Goal: Task Accomplishment & Management: Complete application form

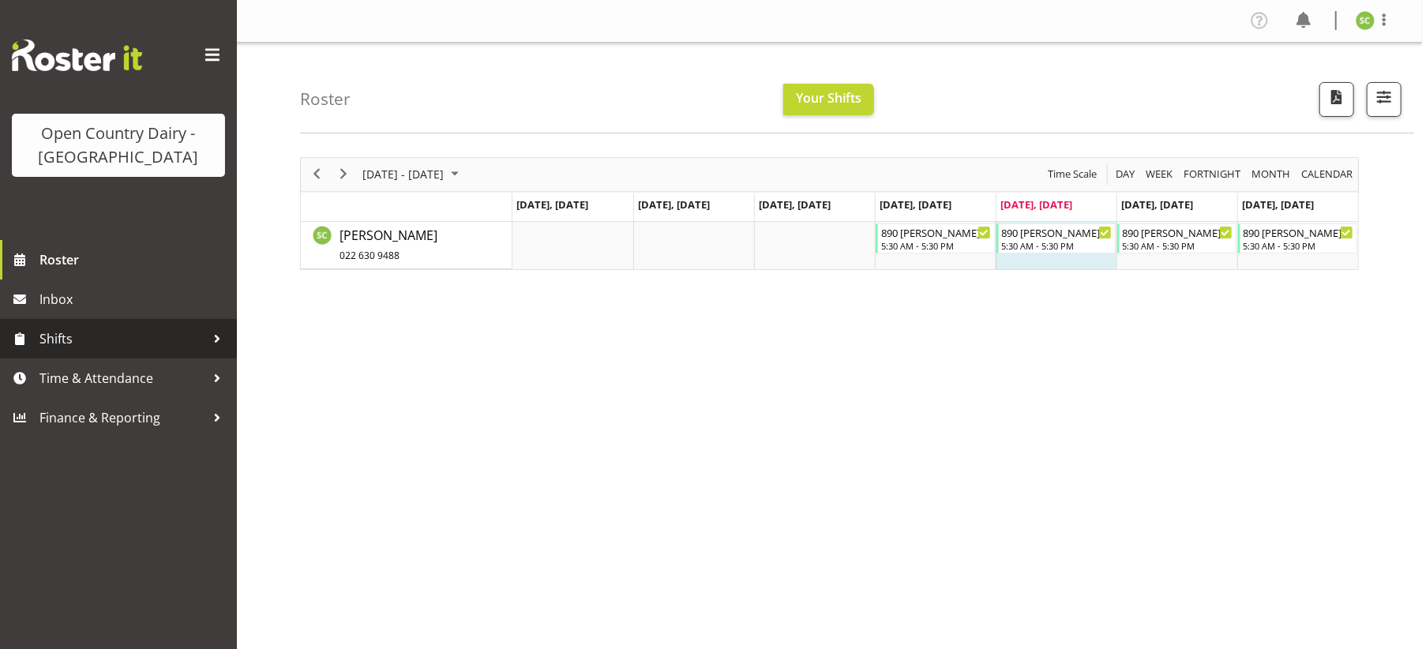
click at [201, 336] on span "Shifts" at bounding box center [122, 339] width 166 height 24
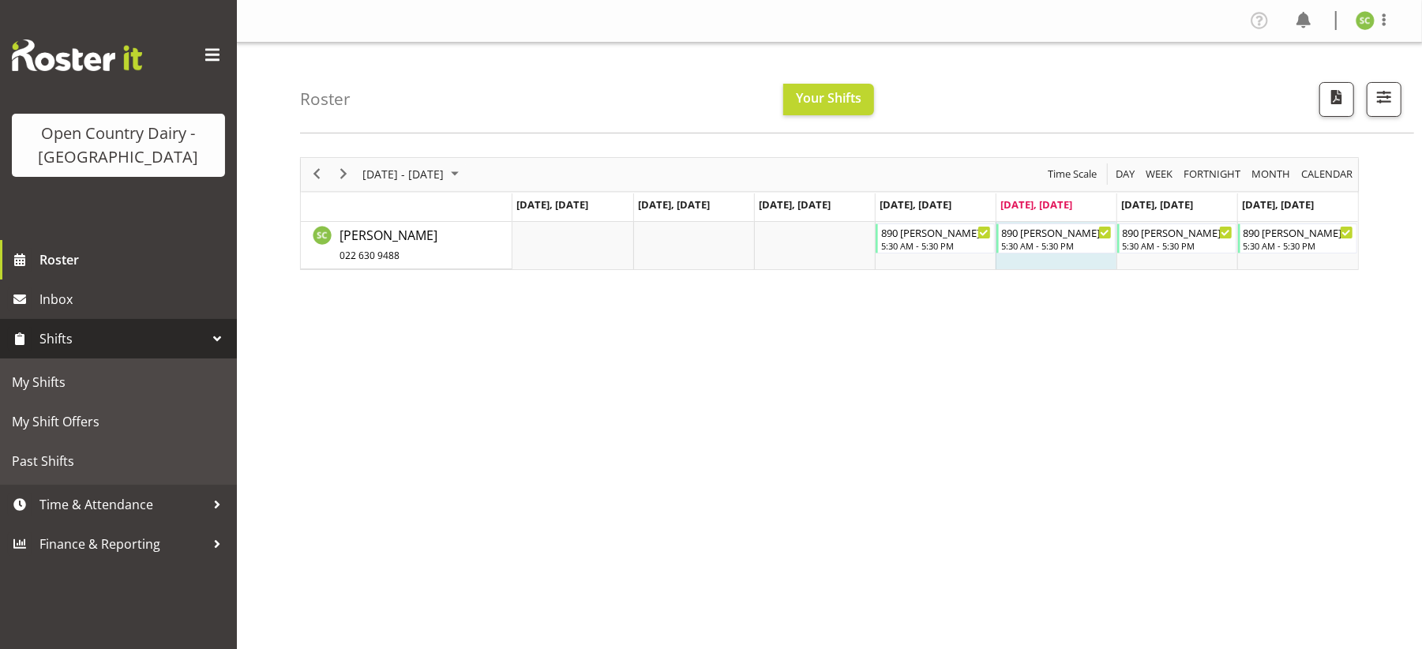
click at [115, 339] on span "Shifts" at bounding box center [122, 339] width 166 height 24
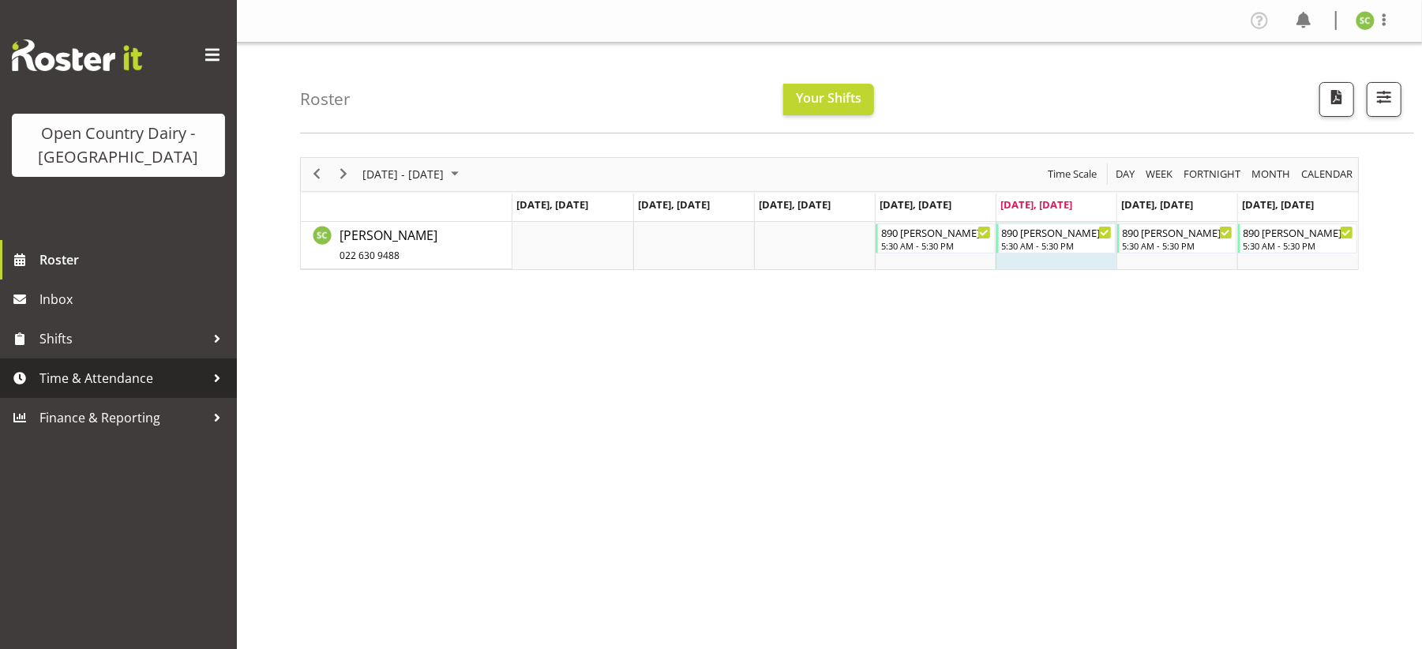
click at [171, 383] on span "Time & Attendance" at bounding box center [122, 378] width 166 height 24
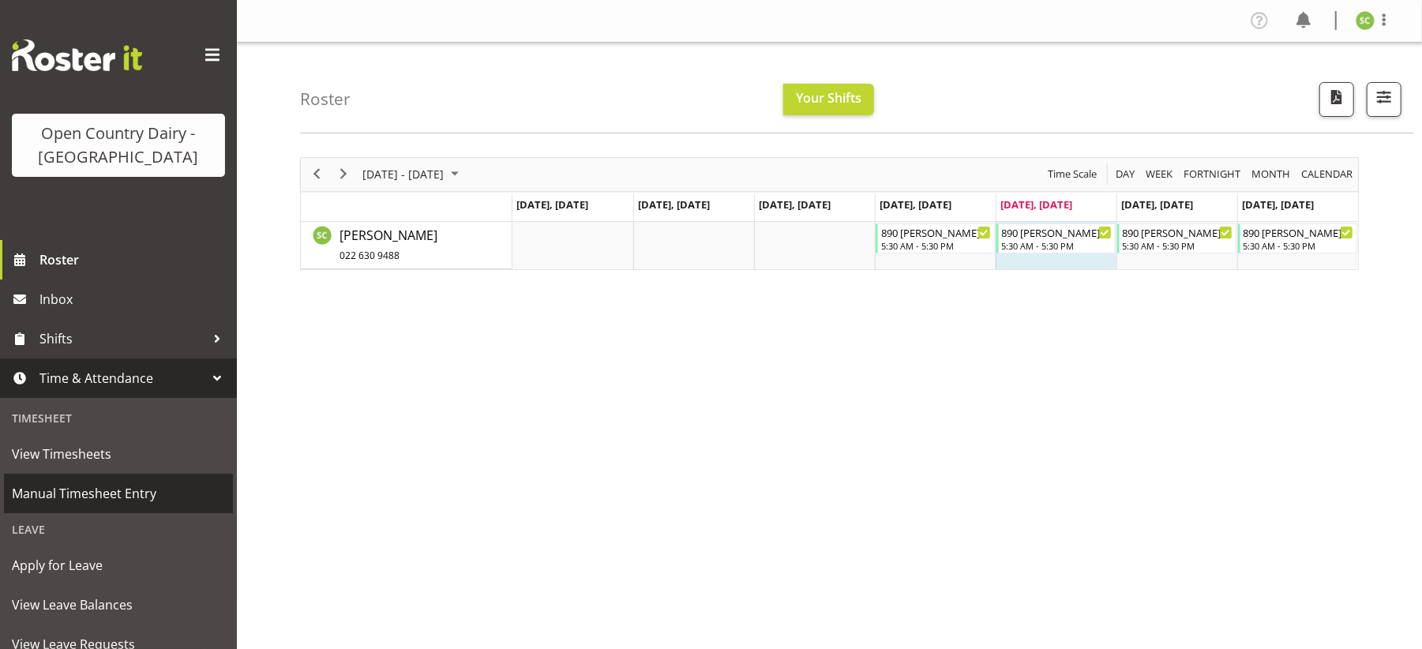
click at [112, 489] on span "Manual Timesheet Entry" at bounding box center [118, 494] width 213 height 24
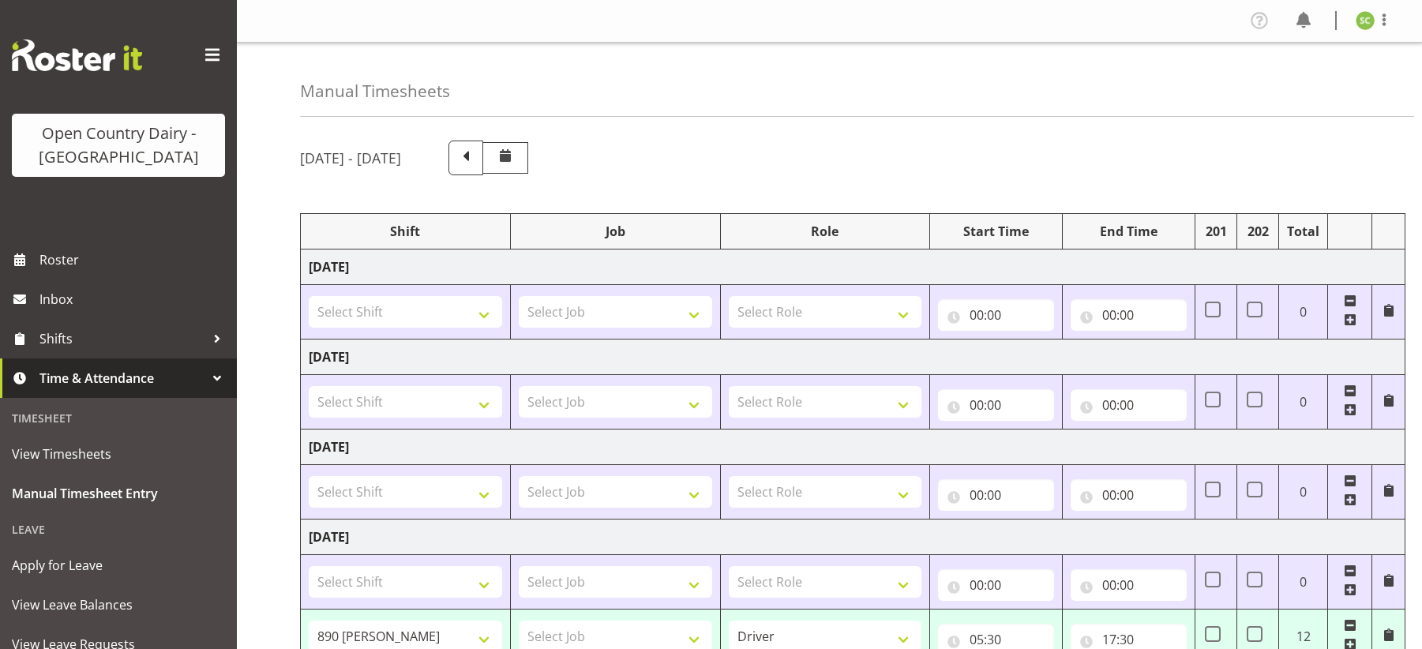
select select "79068"
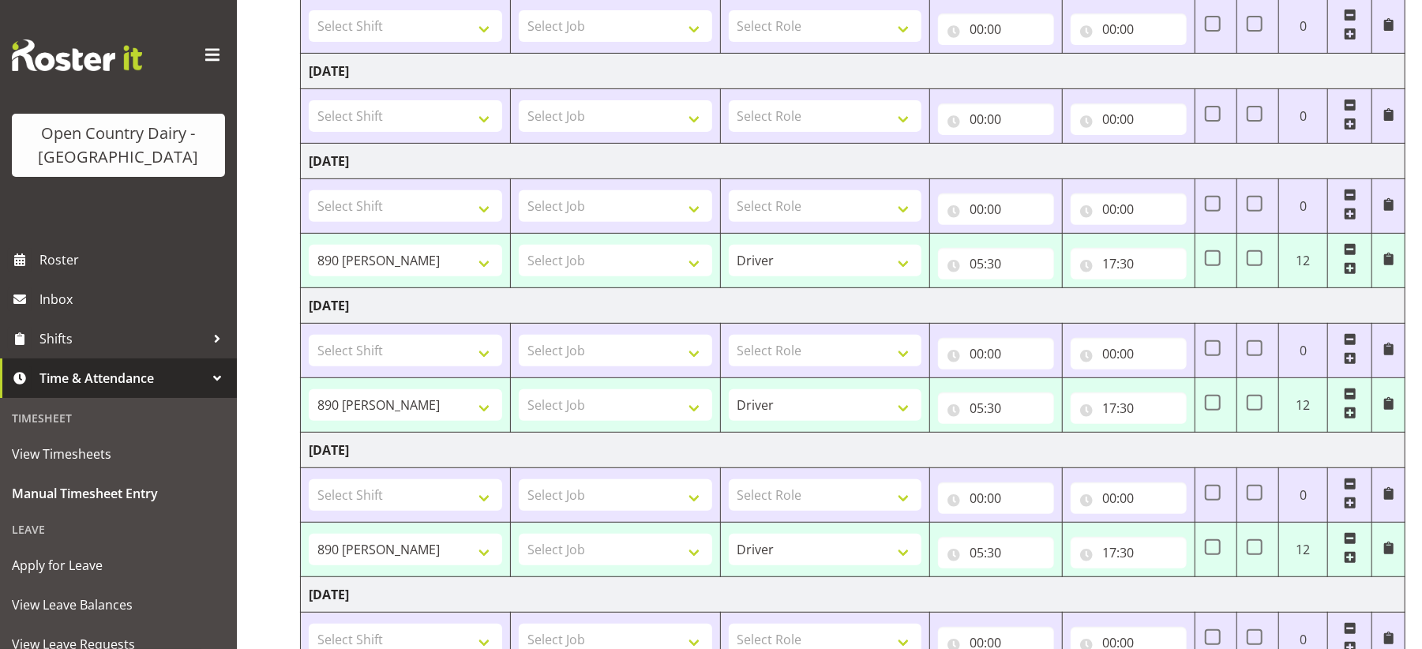
scroll to position [392, 0]
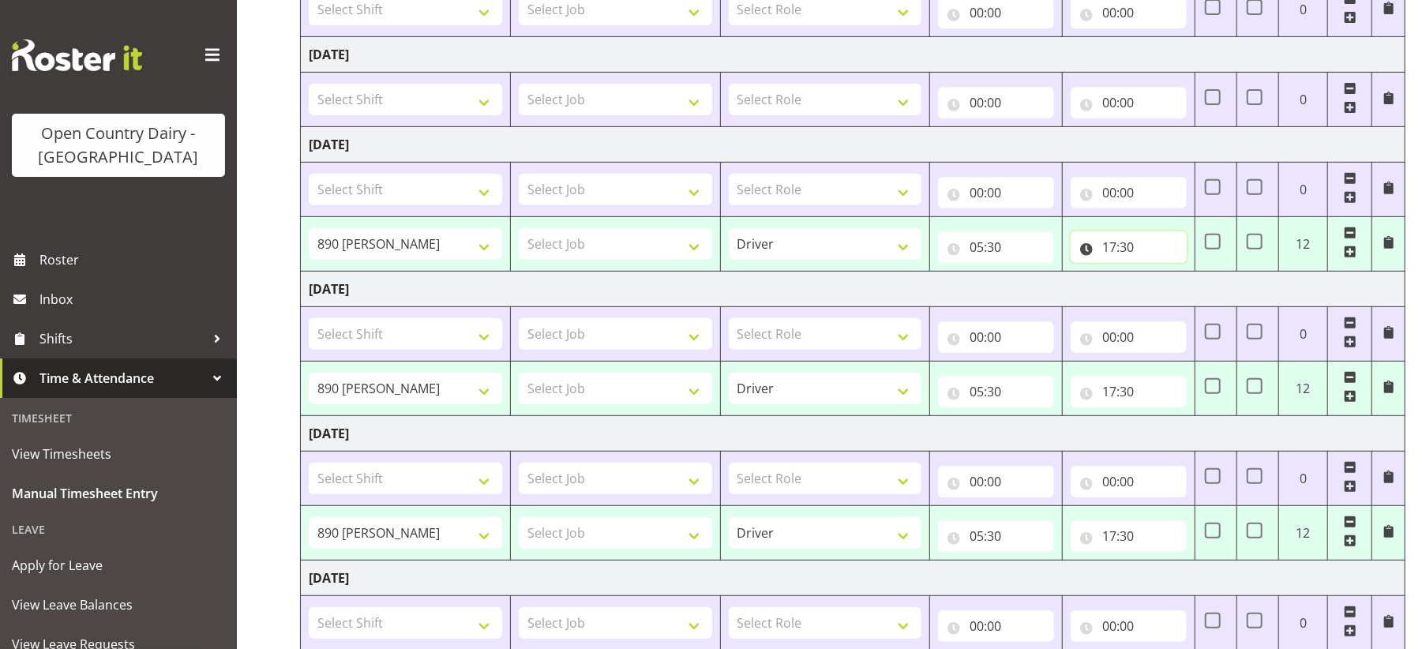
click at [1101, 249] on input "17:30" at bounding box center [1129, 247] width 116 height 32
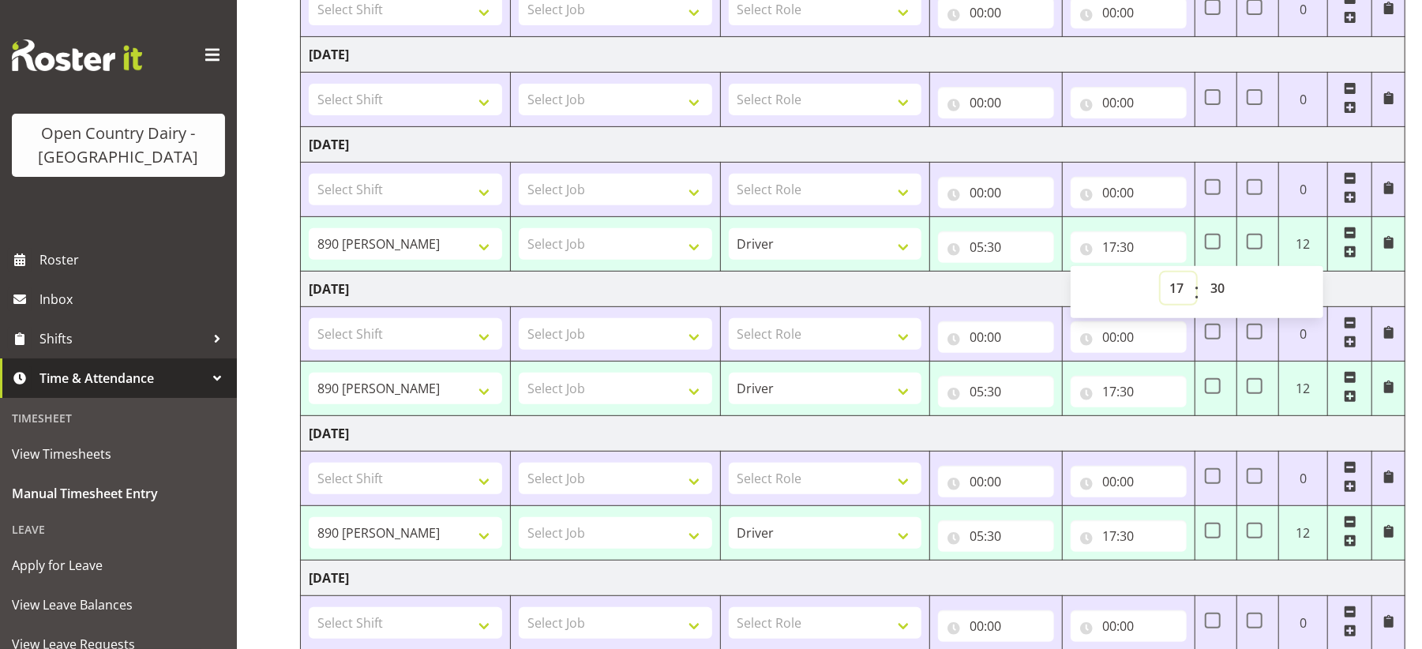
click at [1179, 291] on select "00 01 02 03 04 05 06 07 08 09 10 11 12 13 14 15 16 17 18 19 20 21 22 23" at bounding box center [1179, 288] width 36 height 32
select select "18"
click at [1161, 276] on select "00 01 02 03 04 05 06 07 08 09 10 11 12 13 14 15 16 17 18 19 20 21 22 23" at bounding box center [1179, 288] width 36 height 32
type input "18:30"
click at [1188, 243] on td "18:30 00 01 02 03 04 05 06 07 08 09 10 11 12 13 14 15 16 17 18 19 20 21 22 23 :…" at bounding box center [1129, 244] width 133 height 54
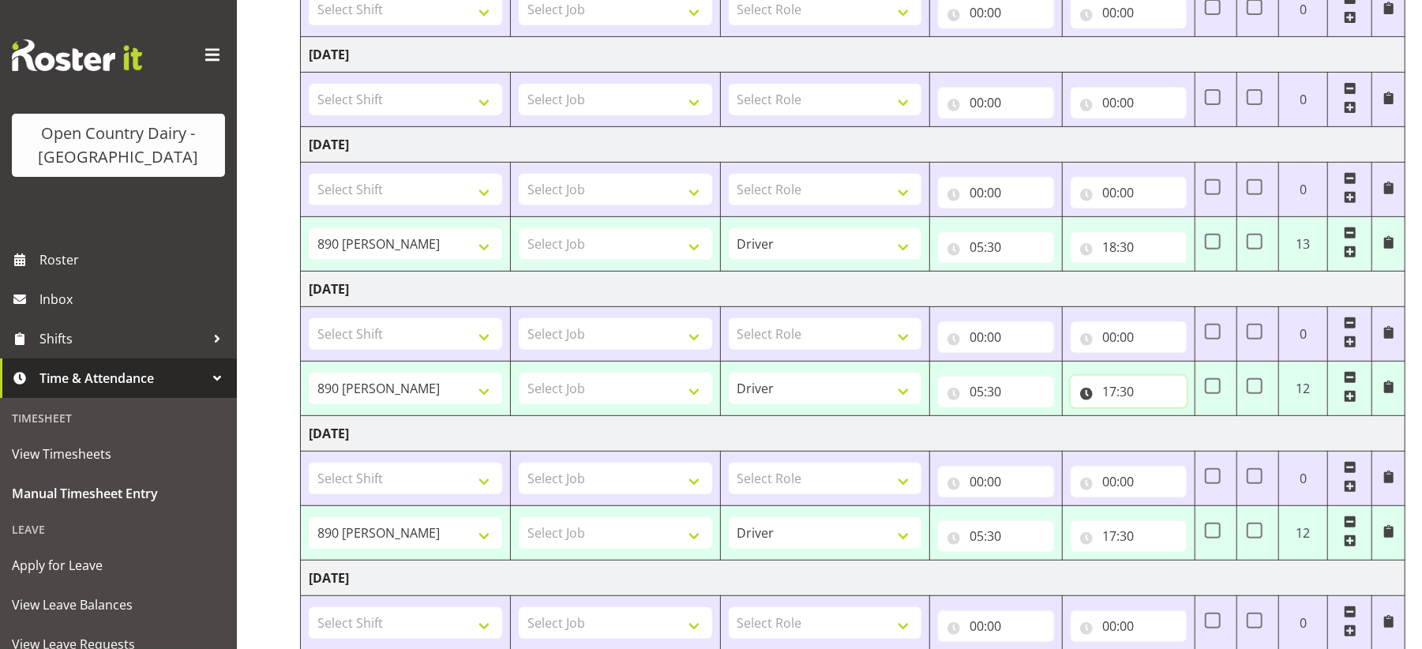
click at [1126, 405] on input "17:30" at bounding box center [1129, 392] width 116 height 32
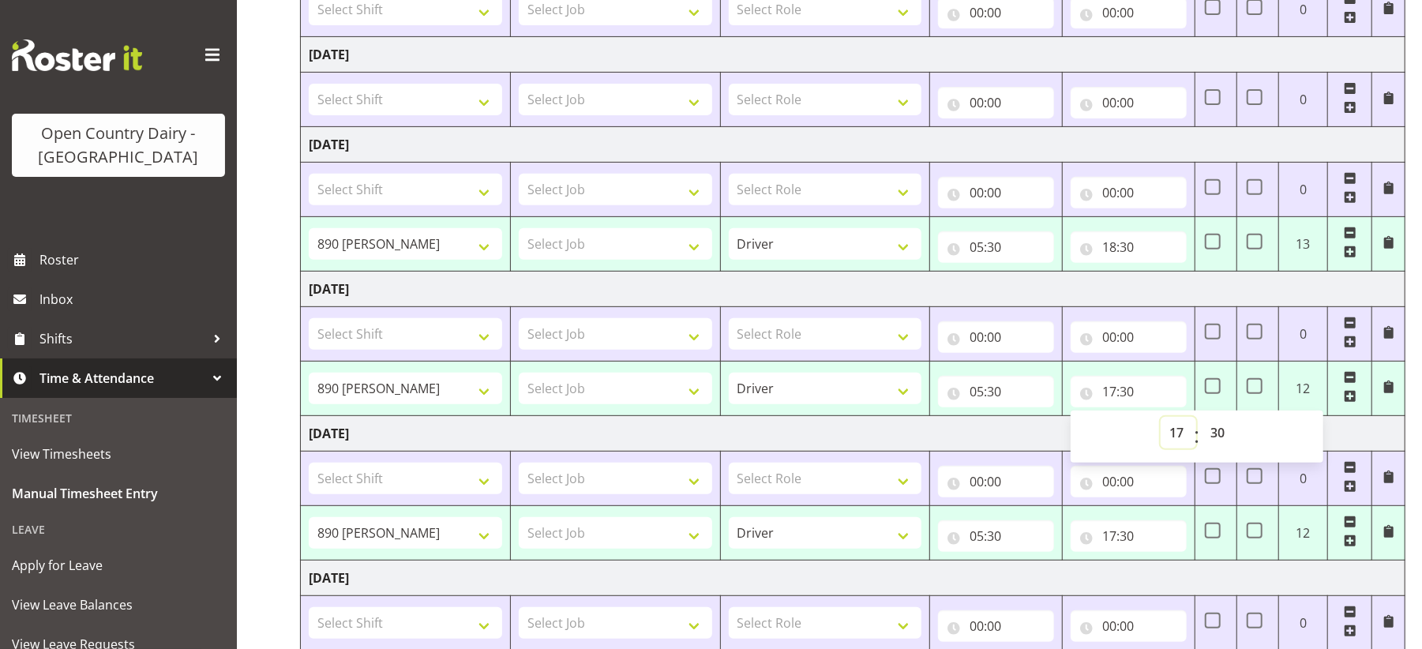
click at [1178, 434] on select "00 01 02 03 04 05 06 07 08 09 10 11 12 13 14 15 16 17 18 19 20 21 22 23" at bounding box center [1179, 433] width 36 height 32
select select "19"
click at [1161, 421] on select "00 01 02 03 04 05 06 07 08 09 10 11 12 13 14 15 16 17 18 19 20 21 22 23" at bounding box center [1179, 433] width 36 height 32
type input "19:30"
click at [1225, 433] on select "00 01 02 03 04 05 06 07 08 09 10 11 12 13 14 15 16 17 18 19 20 21 22 23 24 25 2…" at bounding box center [1220, 433] width 36 height 32
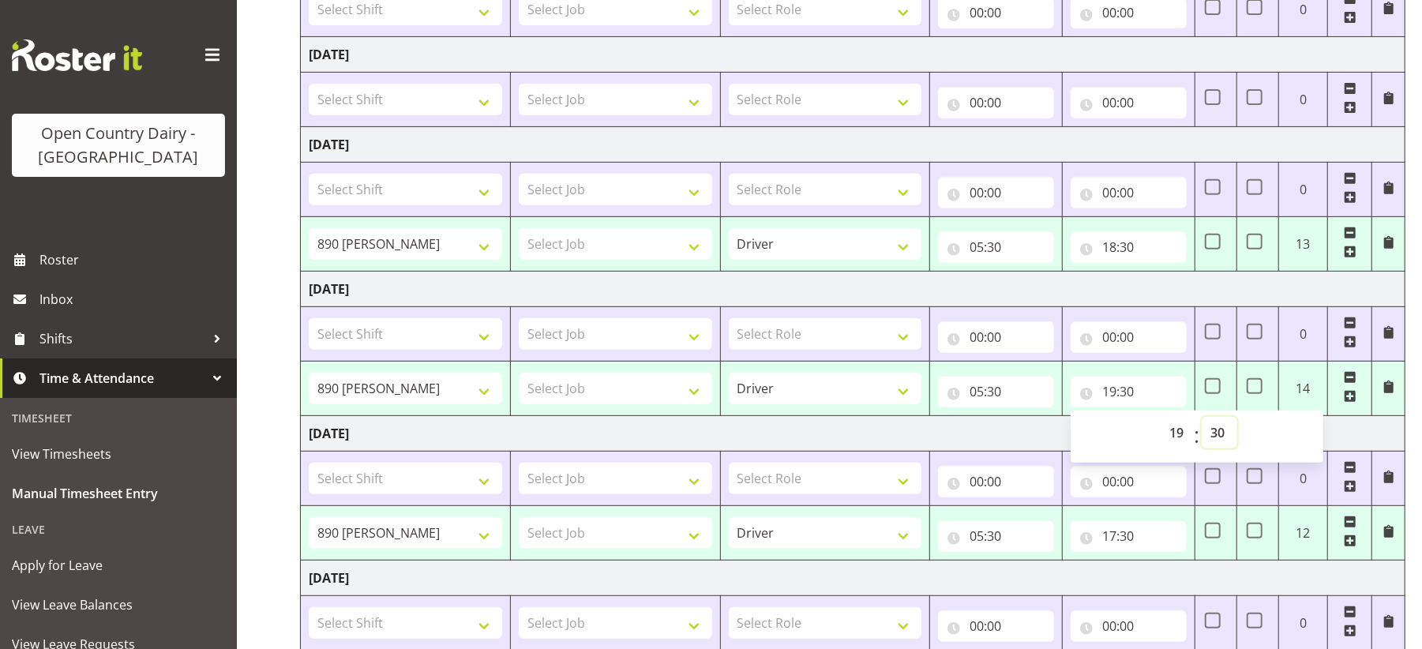
select select "0"
click at [1202, 421] on select "00 01 02 03 04 05 06 07 08 09 10 11 12 13 14 15 16 17 18 19 20 21 22 23 24 25 2…" at bounding box center [1220, 433] width 36 height 32
type input "19:00"
click at [1059, 406] on td "05:30 00 01 02 03 04 05 06 07 08 09 10 11 12 13 14 15 16 17 18 19 20 21 22 23 :…" at bounding box center [996, 389] width 133 height 54
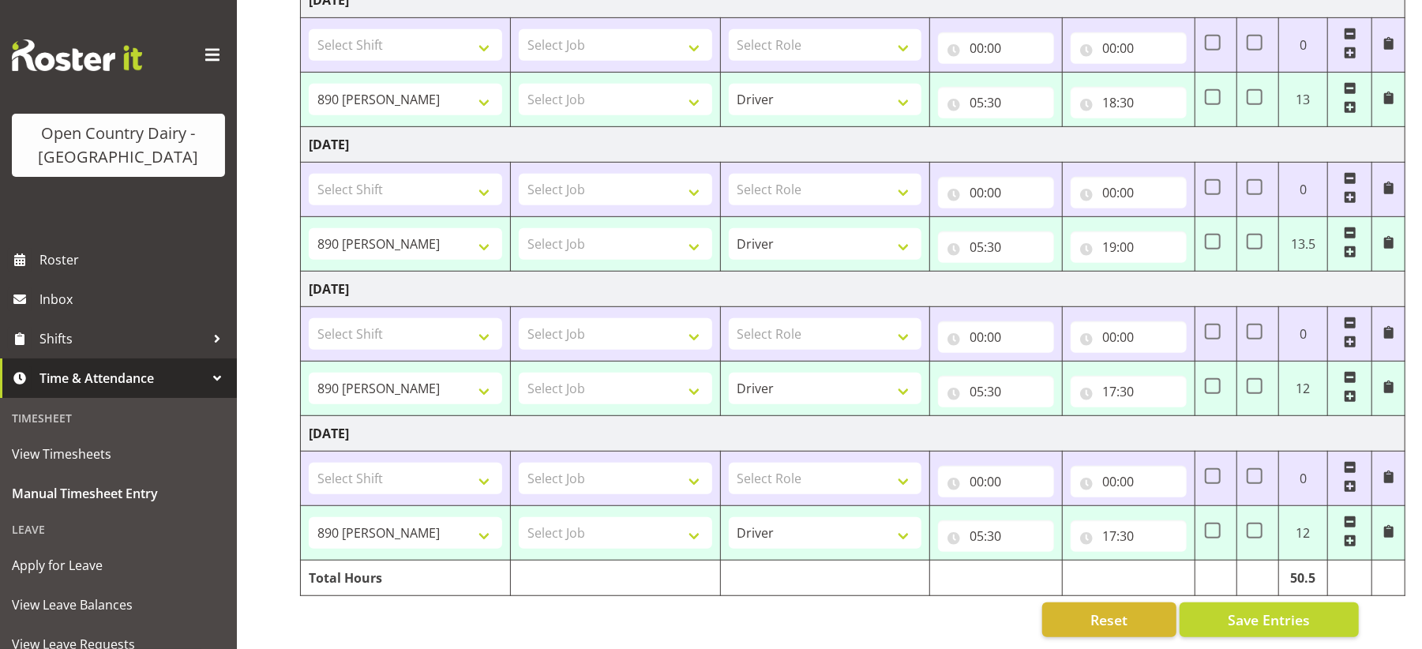
scroll to position [559, 0]
click at [1267, 609] on span "Save Entries" at bounding box center [1269, 619] width 82 height 21
select select "79068"
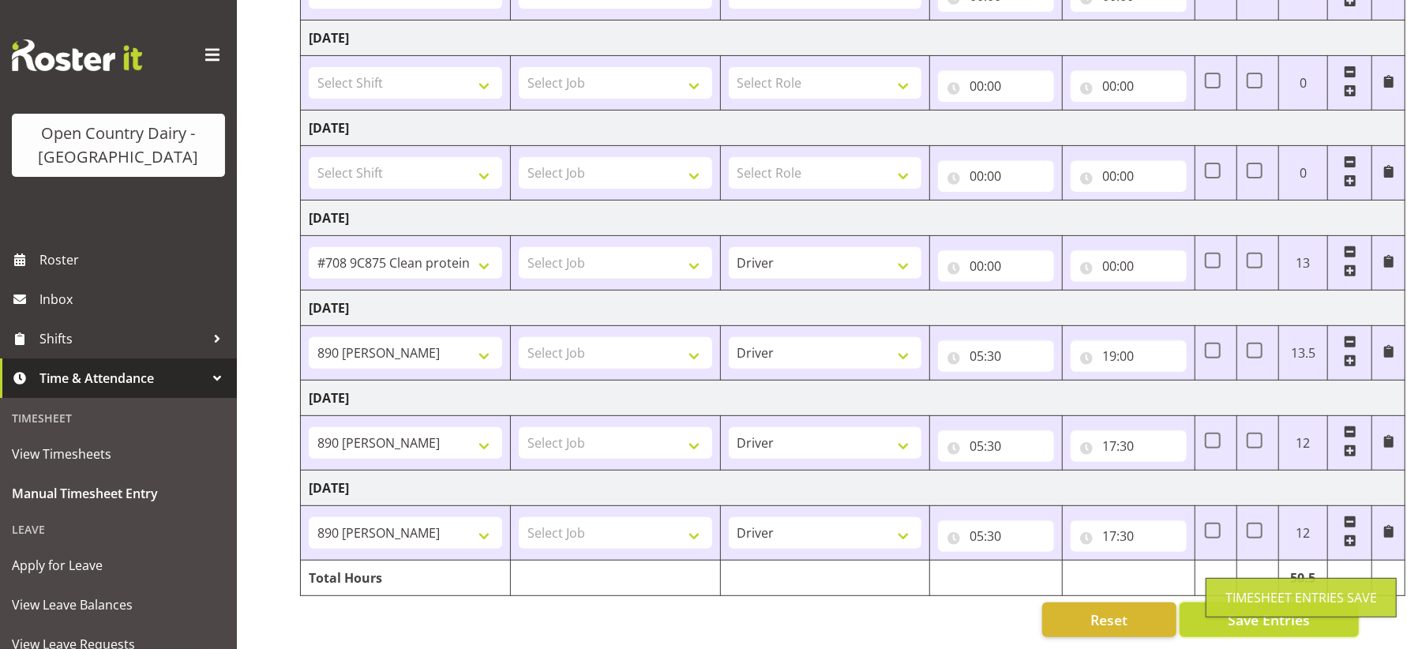
select select "79068"
type input "05:30"
type input "18:30"
select select "79068"
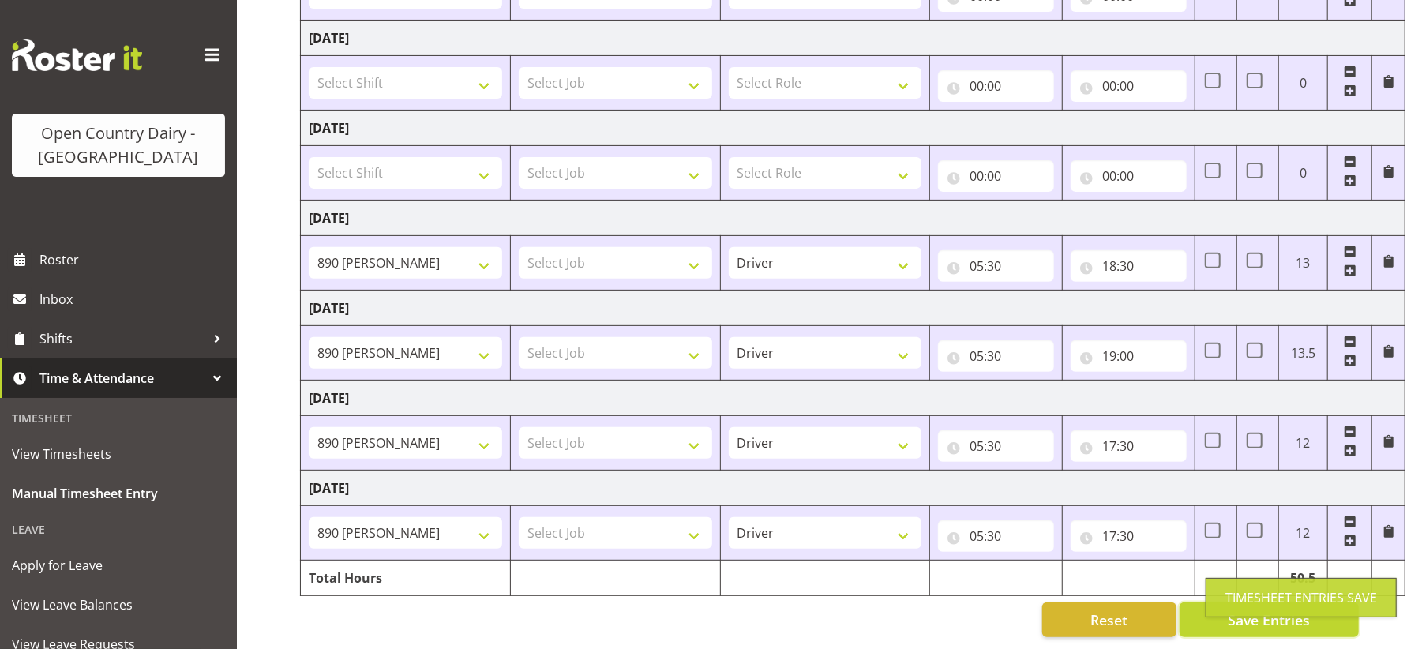
select select "79068"
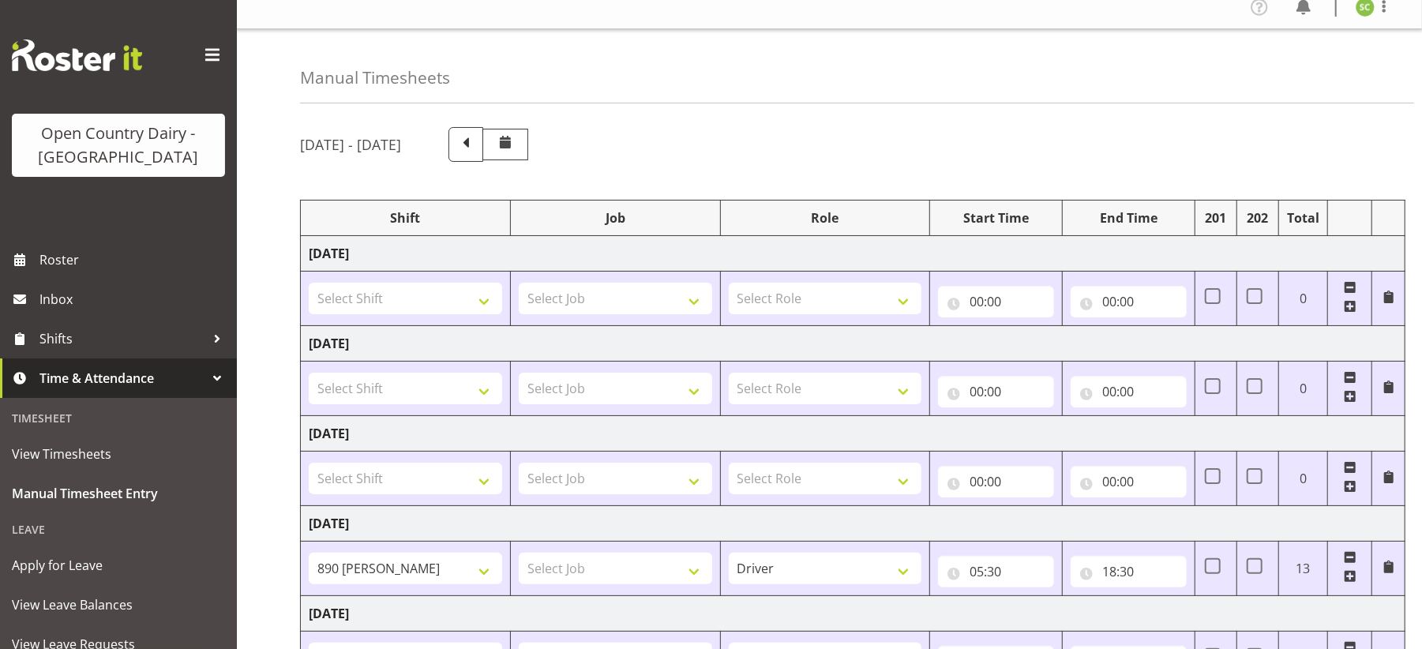
scroll to position [0, 0]
